Goal: Task Accomplishment & Management: Complete application form

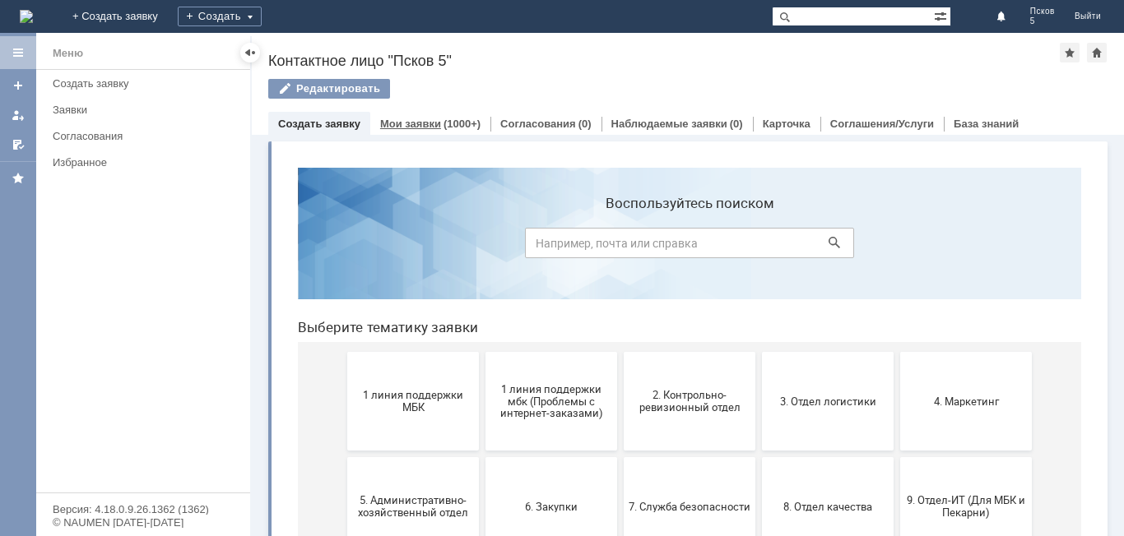
click at [419, 126] on link "Мои заявки" at bounding box center [410, 124] width 61 height 12
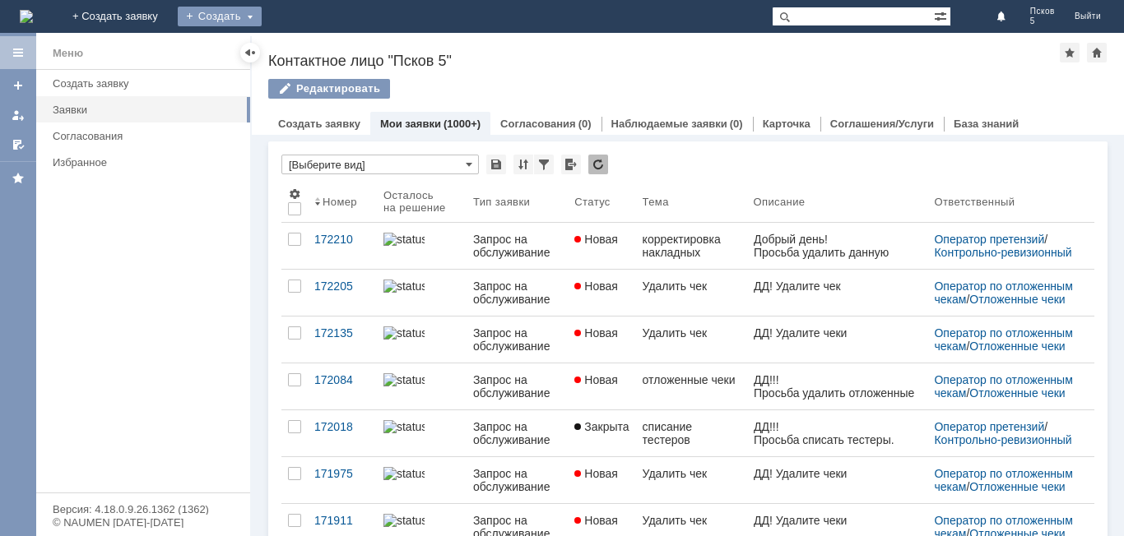
click at [262, 13] on div "Создать" at bounding box center [220, 17] width 84 height 20
click at [306, 51] on link "Заявка" at bounding box center [243, 49] width 125 height 20
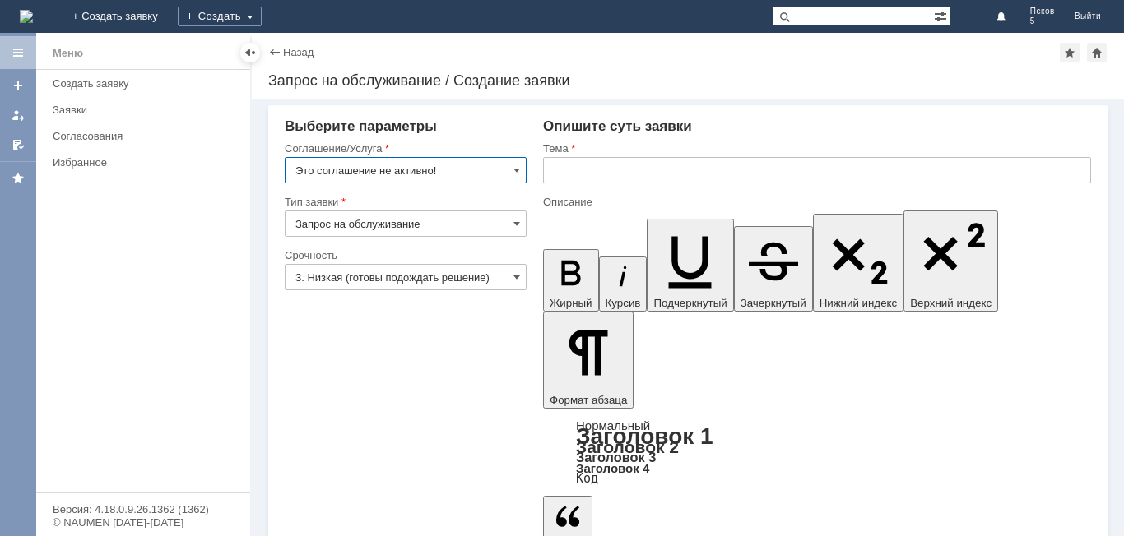
click at [512, 171] on input "Это соглашение не активно!" at bounding box center [406, 170] width 242 height 26
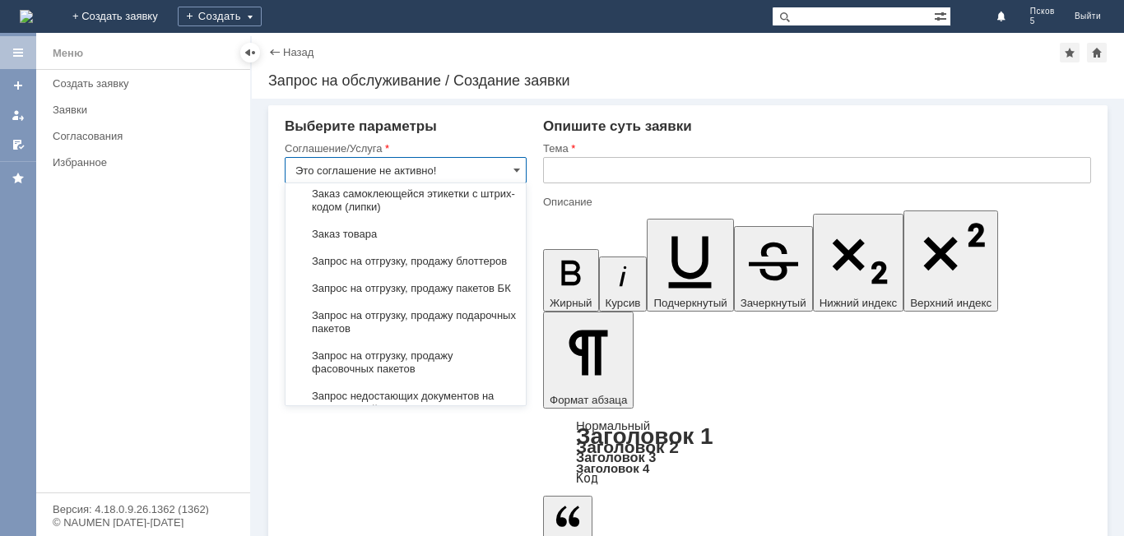
scroll to position [576, 0]
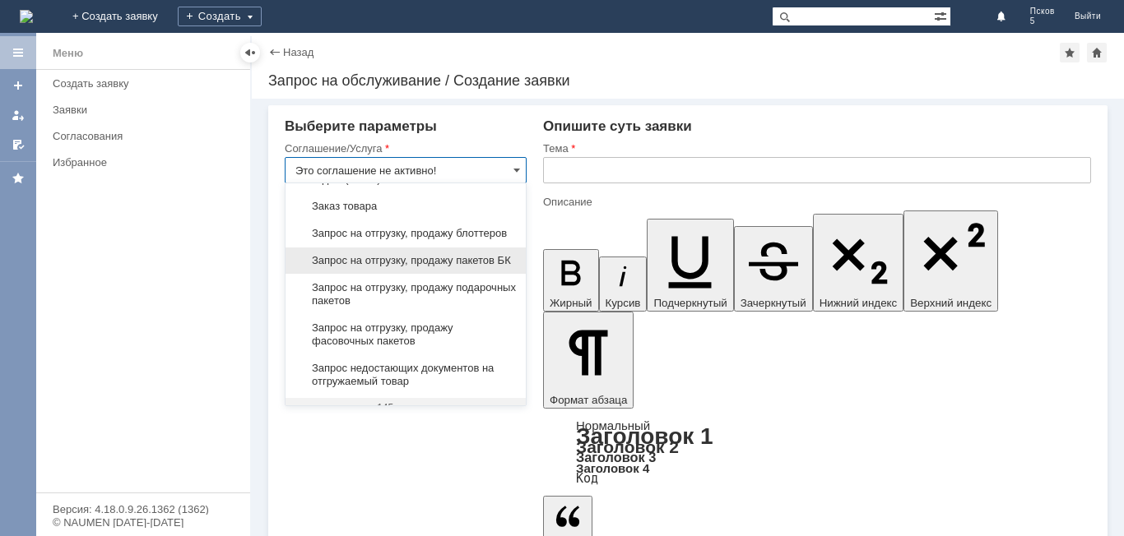
click at [446, 267] on span "Запрос на отгрузку, продажу пакетов БК" at bounding box center [405, 260] width 221 height 13
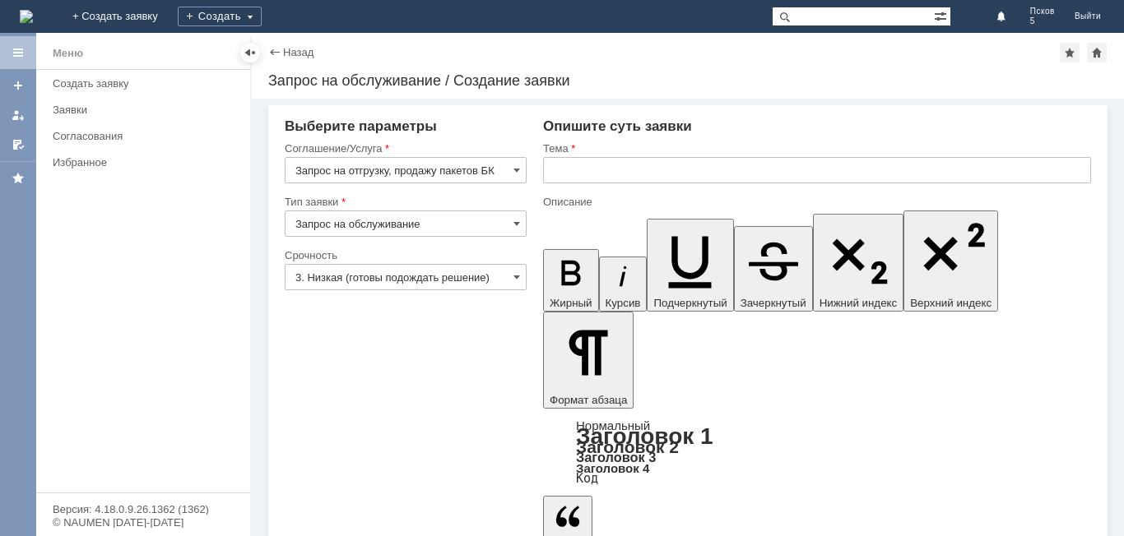
type input "Запрос на отгрузку, продажу пакетов БК"
click at [514, 276] on span at bounding box center [516, 277] width 7 height 13
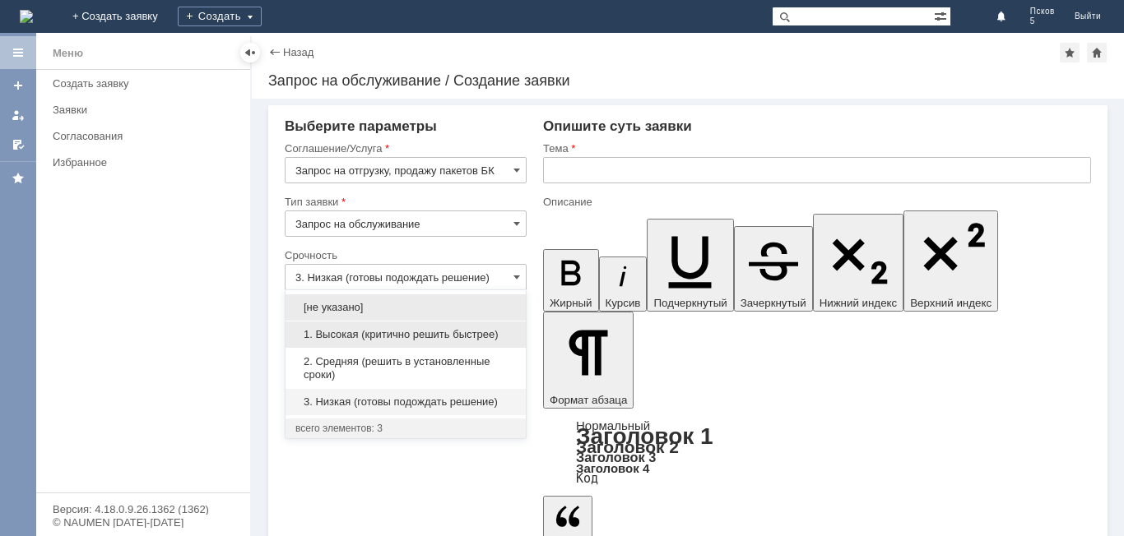
click at [399, 335] on span "1. Высокая (критично решить быстрее)" at bounding box center [405, 334] width 221 height 13
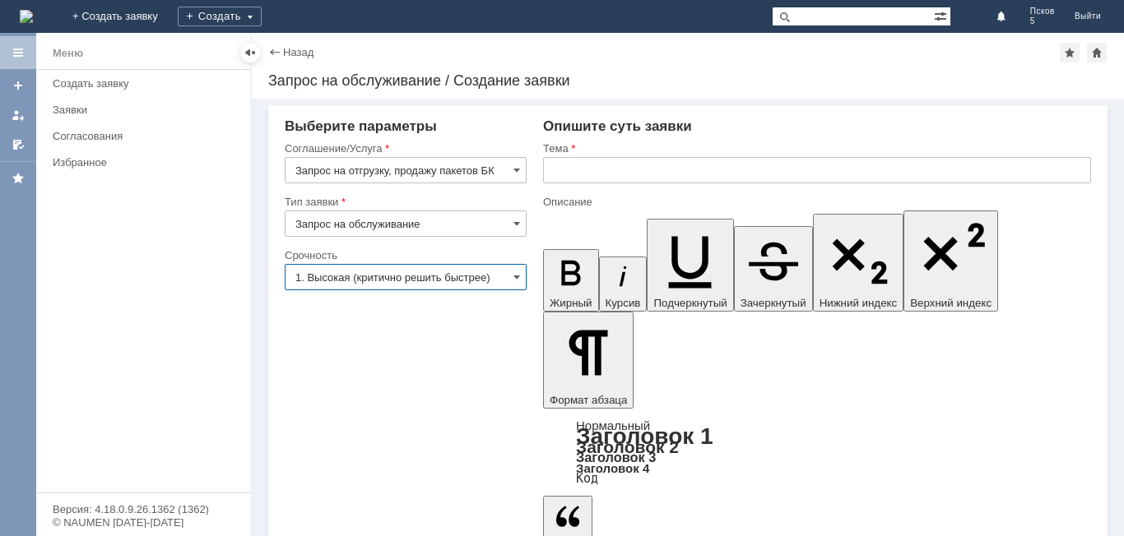
type input "1. Высокая (критично решить быстрее)"
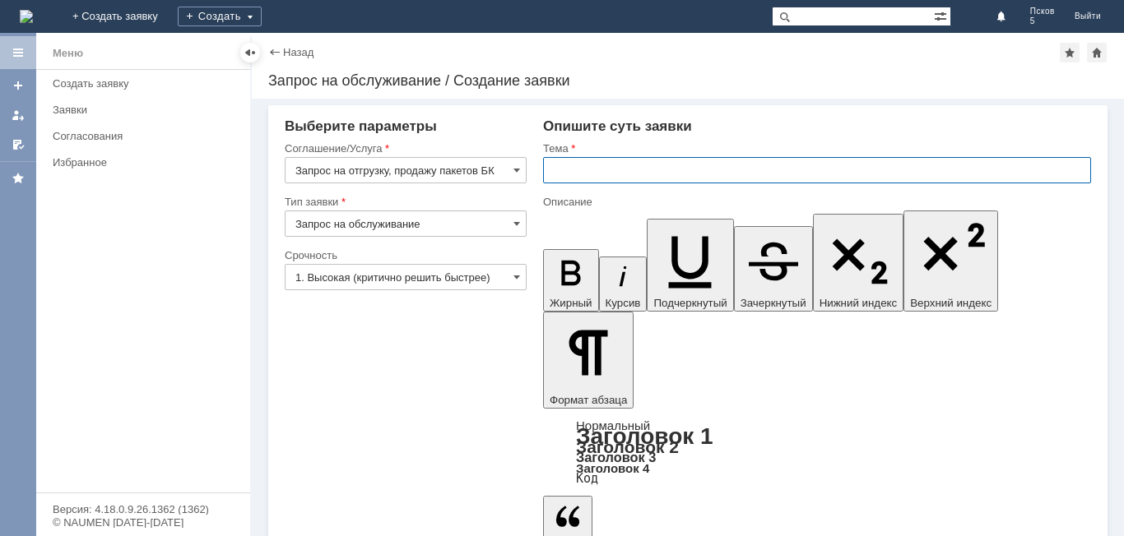
click at [559, 170] on input "text" at bounding box center [817, 170] width 548 height 26
